Goal: Task Accomplishment & Management: Manage account settings

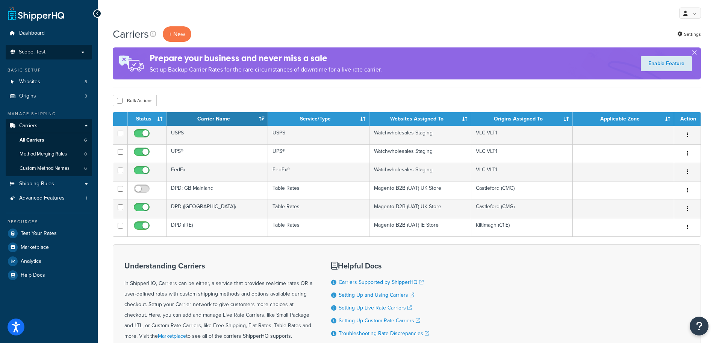
click at [56, 54] on p "Scope: Test" at bounding box center [49, 52] width 80 height 6
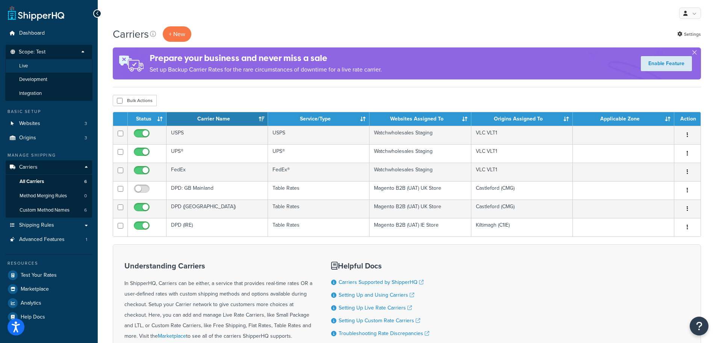
click at [44, 69] on li "Live" at bounding box center [48, 66] width 87 height 14
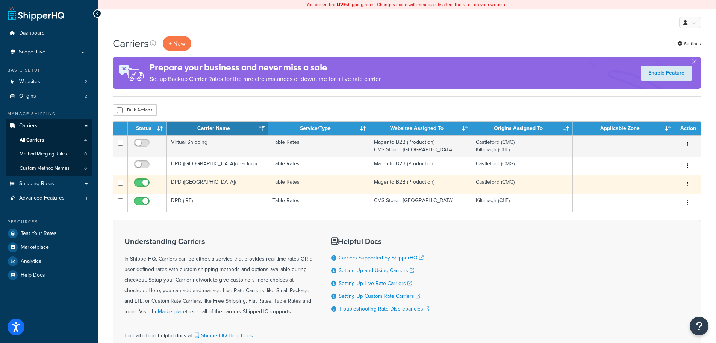
click at [687, 184] on icon "button" at bounding box center [688, 183] width 2 height 5
click at [672, 196] on link "Edit" at bounding box center [657, 198] width 59 height 15
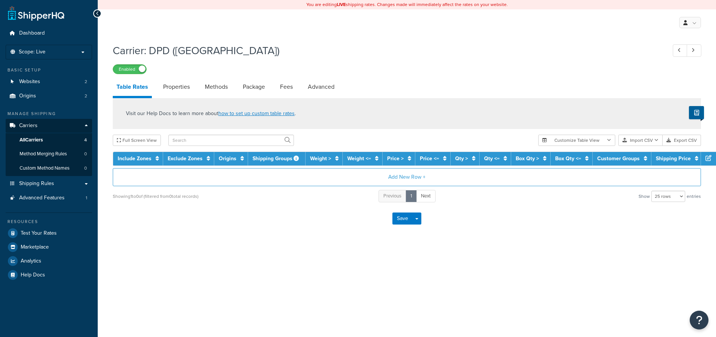
select select "25"
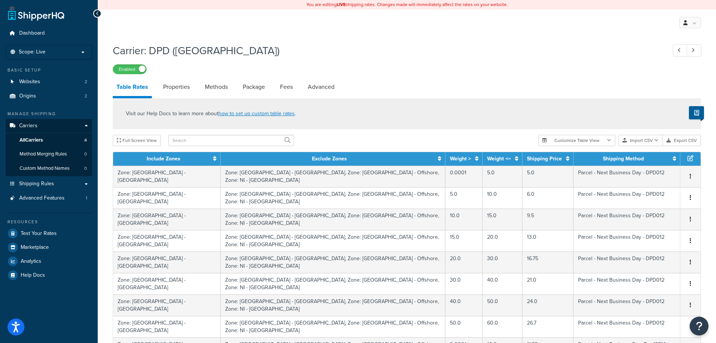
click at [446, 156] on th "Weight >" at bounding box center [464, 159] width 37 height 14
click at [475, 158] on icon at bounding box center [476, 158] width 3 height 5
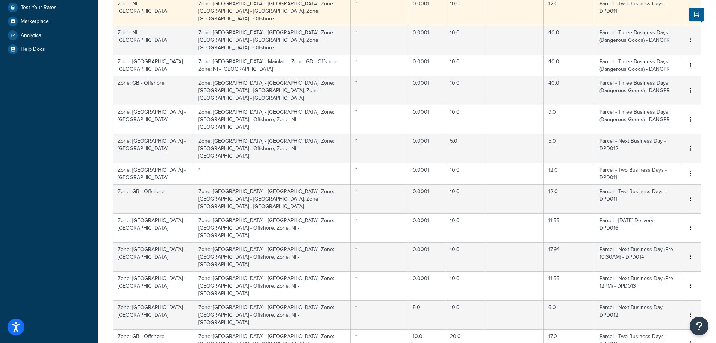
scroll to position [75, 0]
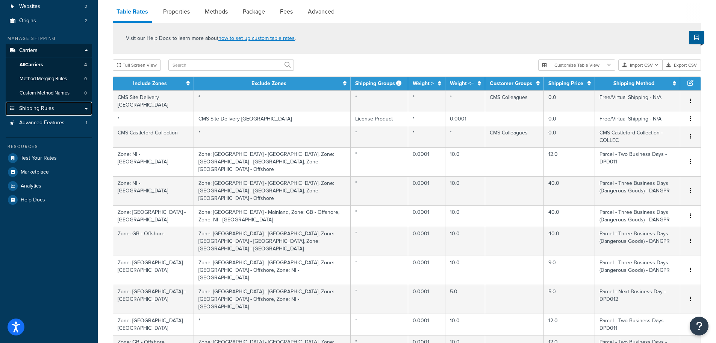
click at [44, 104] on link "Shipping Rules" at bounding box center [49, 109] width 86 height 14
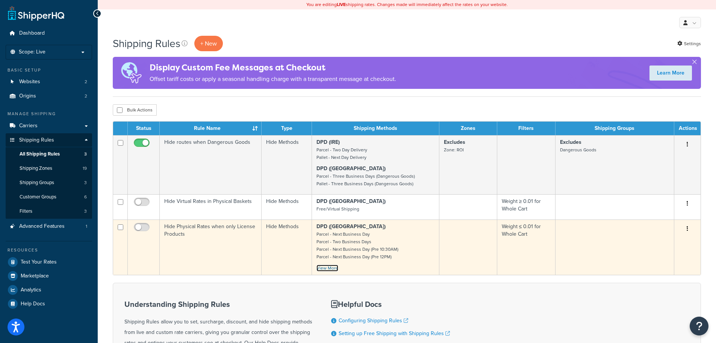
click at [334, 269] on link "View More" at bounding box center [328, 267] width 22 height 7
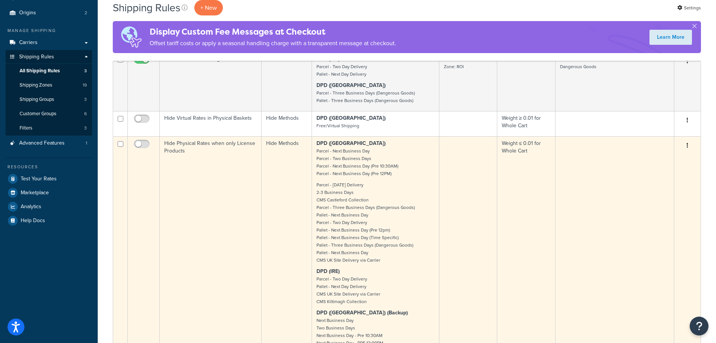
scroll to position [38, 0]
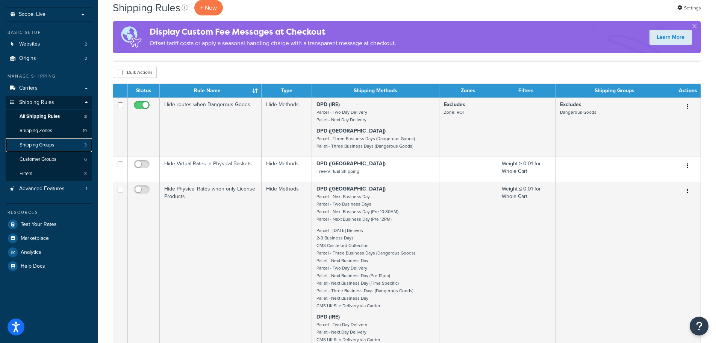
click at [47, 144] on span "Shipping Groups" at bounding box center [37, 145] width 35 height 6
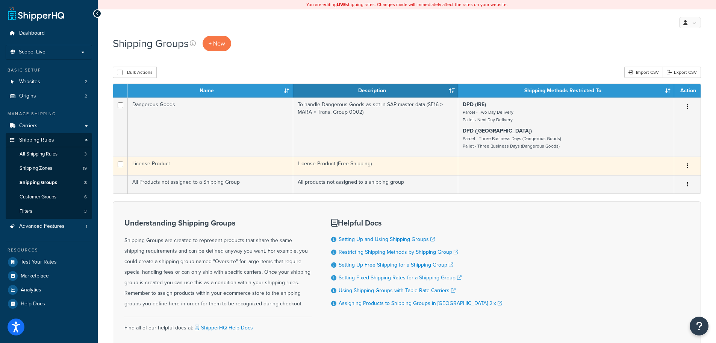
click at [687, 167] on icon "button" at bounding box center [688, 165] width 2 height 5
click at [662, 178] on link "Edit" at bounding box center [657, 180] width 59 height 15
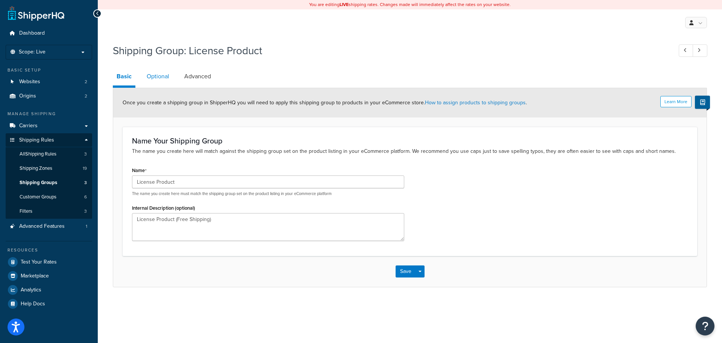
click at [167, 76] on link "Optional" at bounding box center [158, 76] width 30 height 18
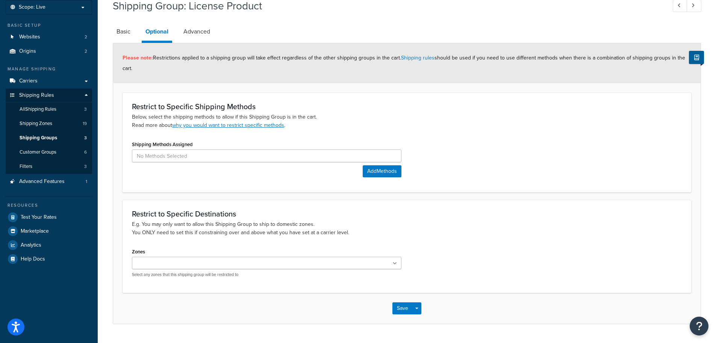
scroll to position [26, 0]
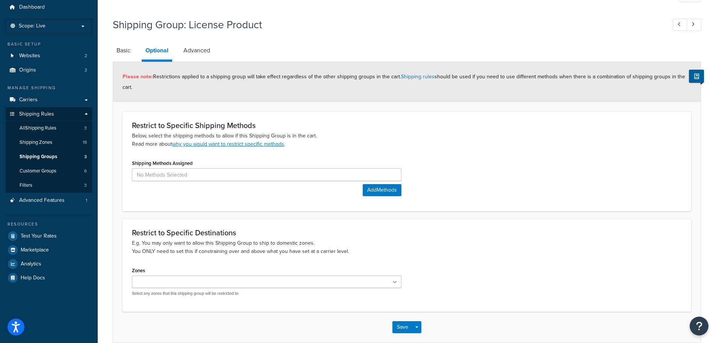
click at [207, 34] on div "Shipping Group: License Product" at bounding box center [407, 26] width 589 height 24
click at [205, 46] on link "Advanced" at bounding box center [197, 50] width 34 height 18
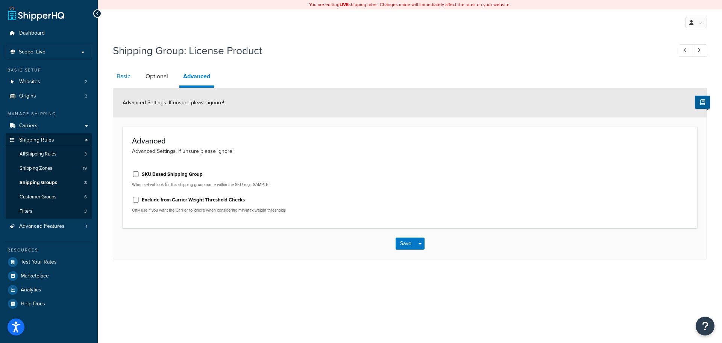
click at [128, 77] on link "Basic" at bounding box center [123, 76] width 21 height 18
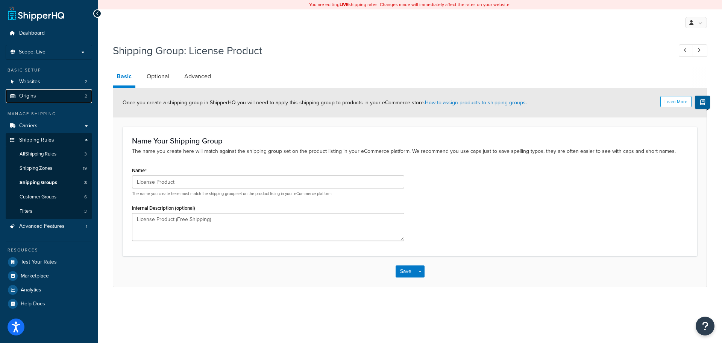
click at [44, 99] on link "Origins 2" at bounding box center [49, 96] width 86 height 14
click at [39, 123] on link "Carriers" at bounding box center [49, 126] width 86 height 14
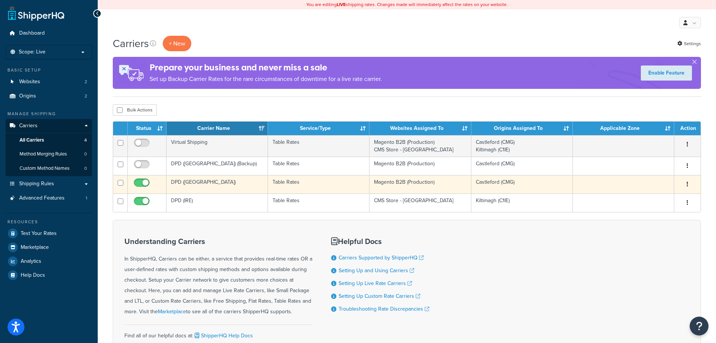
click at [687, 185] on button "button" at bounding box center [688, 184] width 11 height 12
click at [658, 200] on link "Edit" at bounding box center [657, 198] width 59 height 15
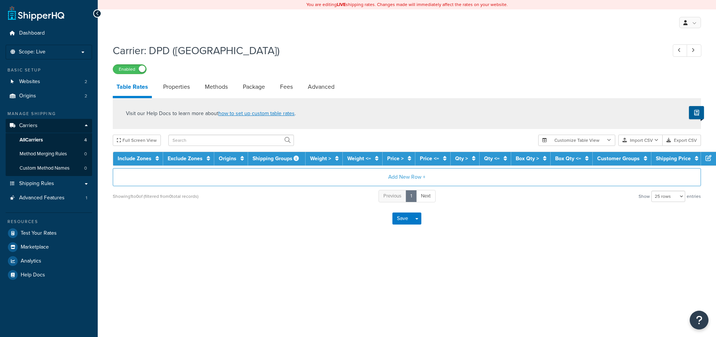
select select "25"
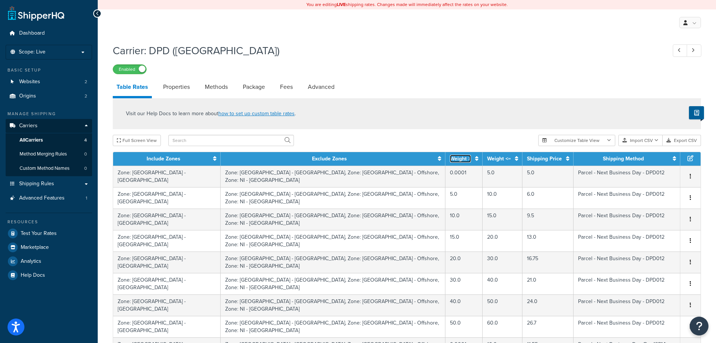
click at [450, 156] on link "Weight >" at bounding box center [460, 159] width 21 height 8
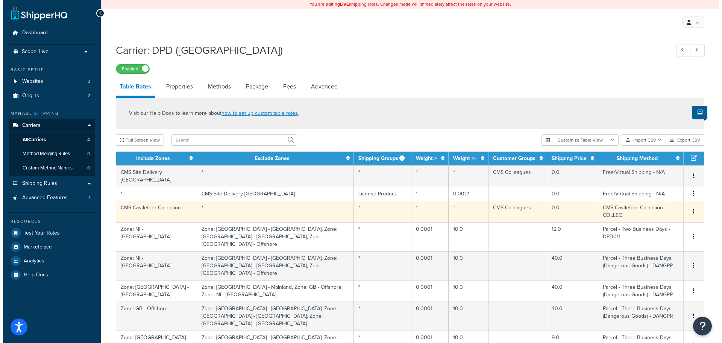
scroll to position [38, 0]
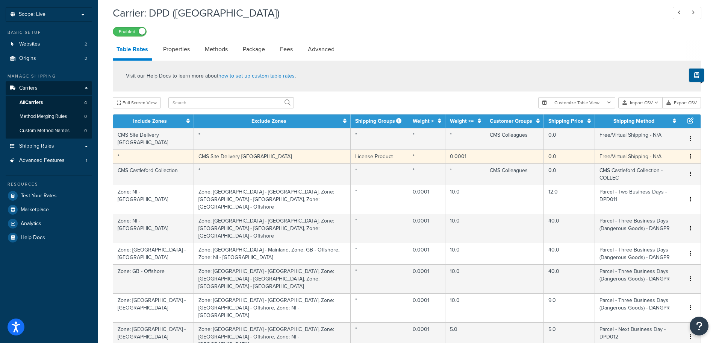
click at [691, 153] on icon "button" at bounding box center [691, 155] width 2 height 5
click at [649, 133] on div "Edit" at bounding box center [652, 133] width 53 height 15
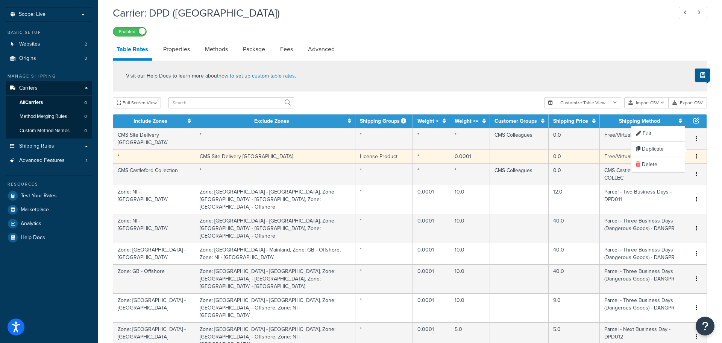
select select "144900"
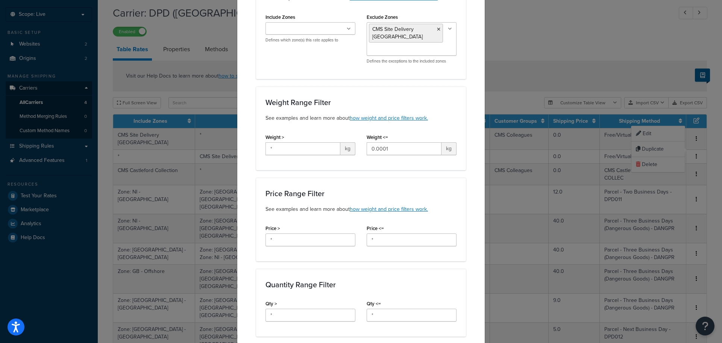
scroll to position [188, 0]
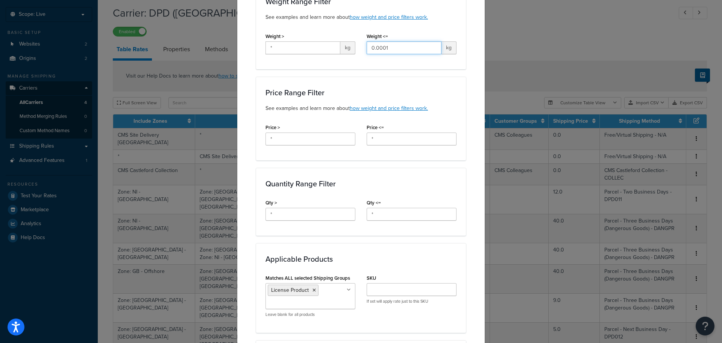
click at [382, 41] on input "0.0001" at bounding box center [404, 47] width 75 height 13
type input "0.01"
click at [467, 79] on div "Update Table Rate Applicable Zones See examples and learn more about how includ…" at bounding box center [361, 195] width 248 height 721
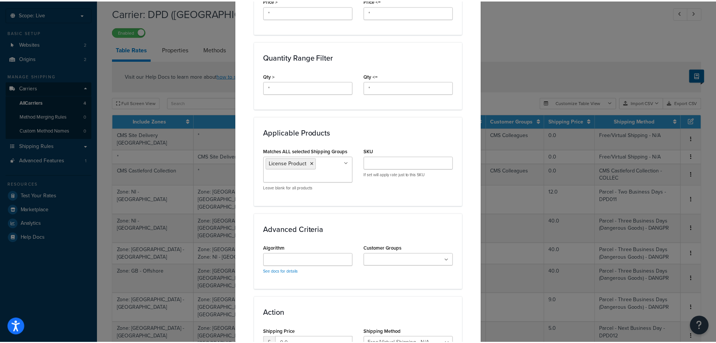
scroll to position [393, 0]
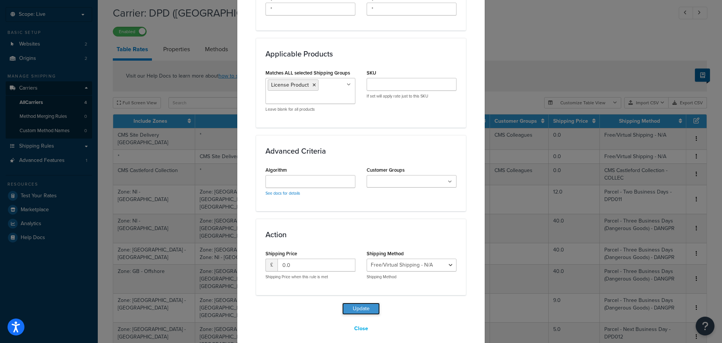
click at [370, 302] on button "Update" at bounding box center [361, 308] width 38 height 12
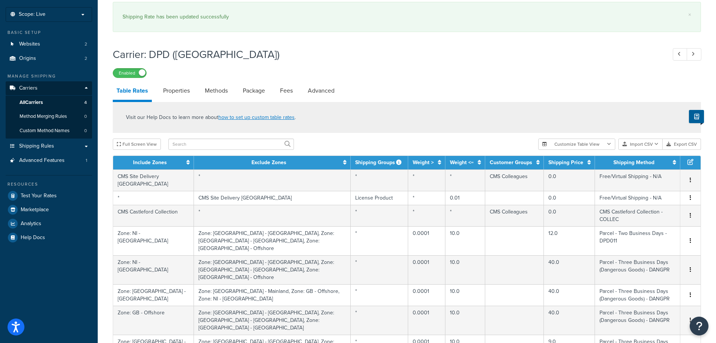
scroll to position [491, 0]
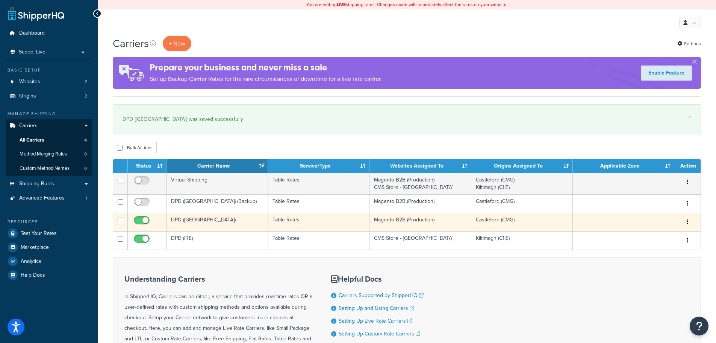
click at [690, 222] on button "button" at bounding box center [688, 222] width 11 height 12
click at [673, 232] on link "Edit" at bounding box center [657, 236] width 59 height 15
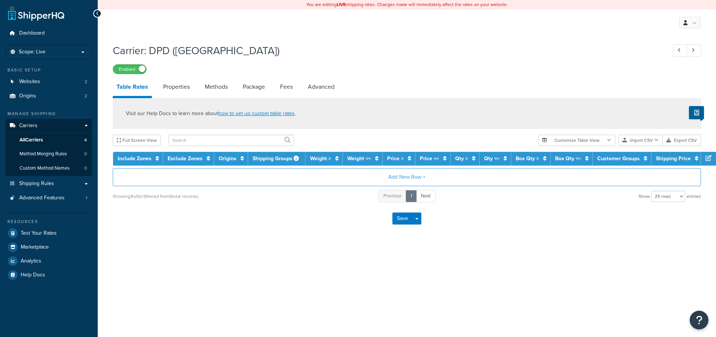
select select "25"
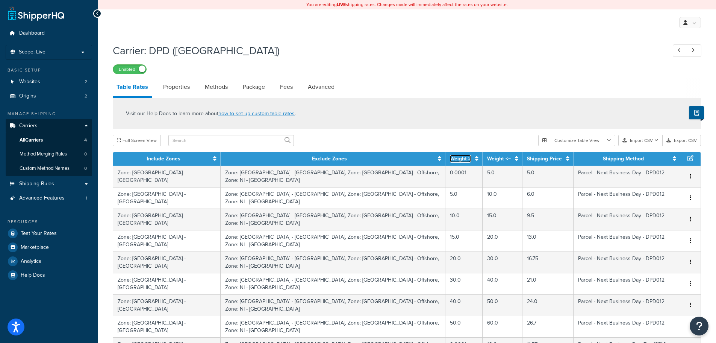
click at [450, 159] on link "Weight >" at bounding box center [460, 159] width 21 height 8
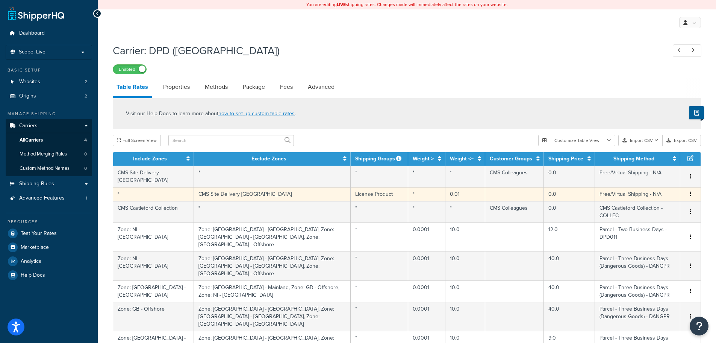
click at [691, 191] on icon "button" at bounding box center [691, 193] width 2 height 5
click at [636, 170] on div "Edit" at bounding box center [652, 171] width 53 height 15
select select "144900"
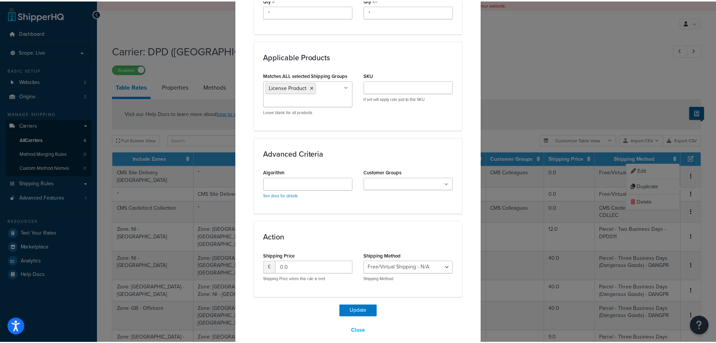
scroll to position [393, 0]
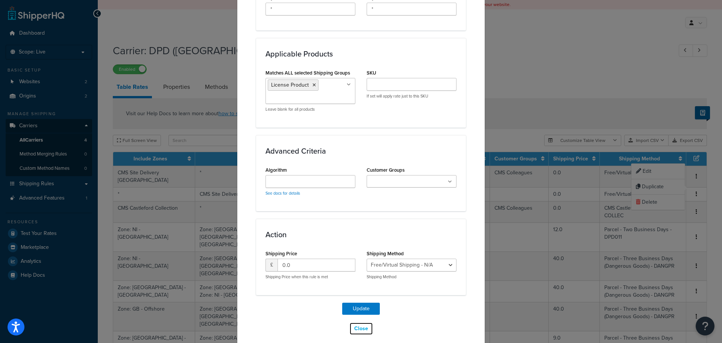
drag, startPoint x: 360, startPoint y: 319, endPoint x: 363, endPoint y: 314, distance: 6.1
click at [360, 322] on button "Close" at bounding box center [361, 328] width 24 height 13
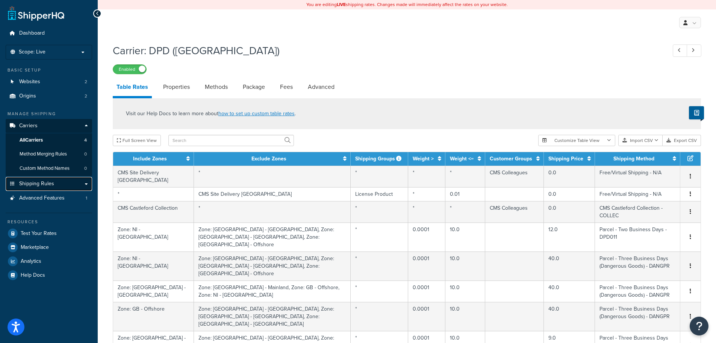
click at [55, 184] on link "Shipping Rules" at bounding box center [49, 184] width 86 height 14
